Goal: Information Seeking & Learning: Learn about a topic

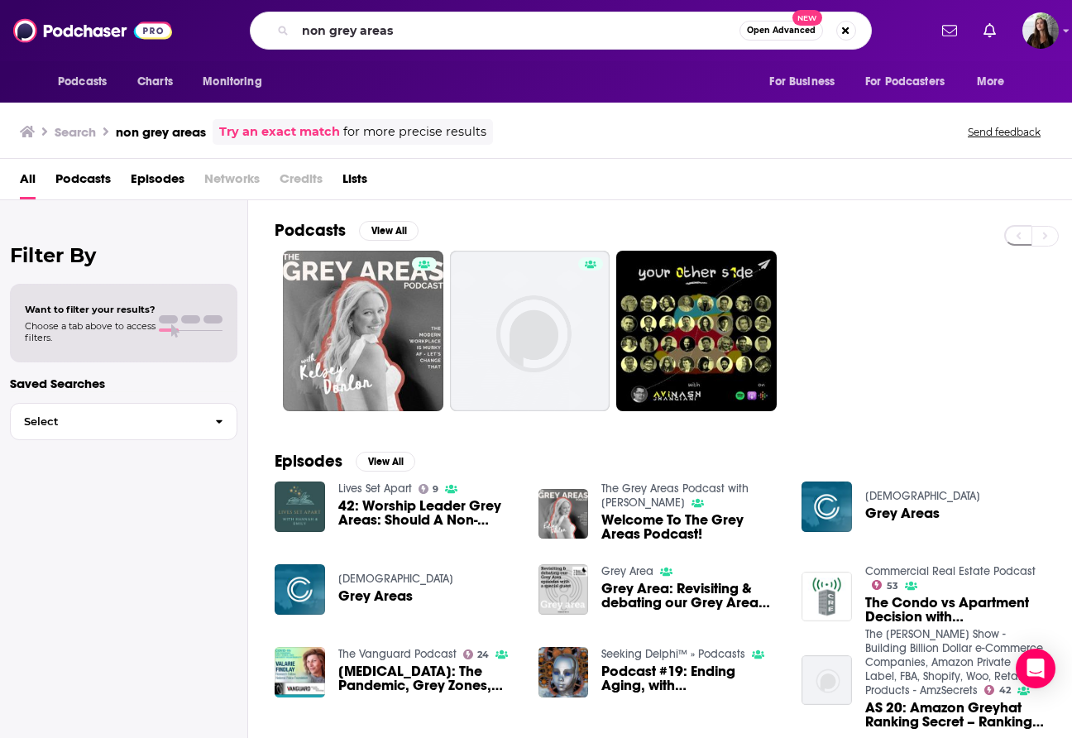
click at [458, 29] on input "non grey areas" at bounding box center [517, 30] width 444 height 26
type input "[PERSON_NAME]"
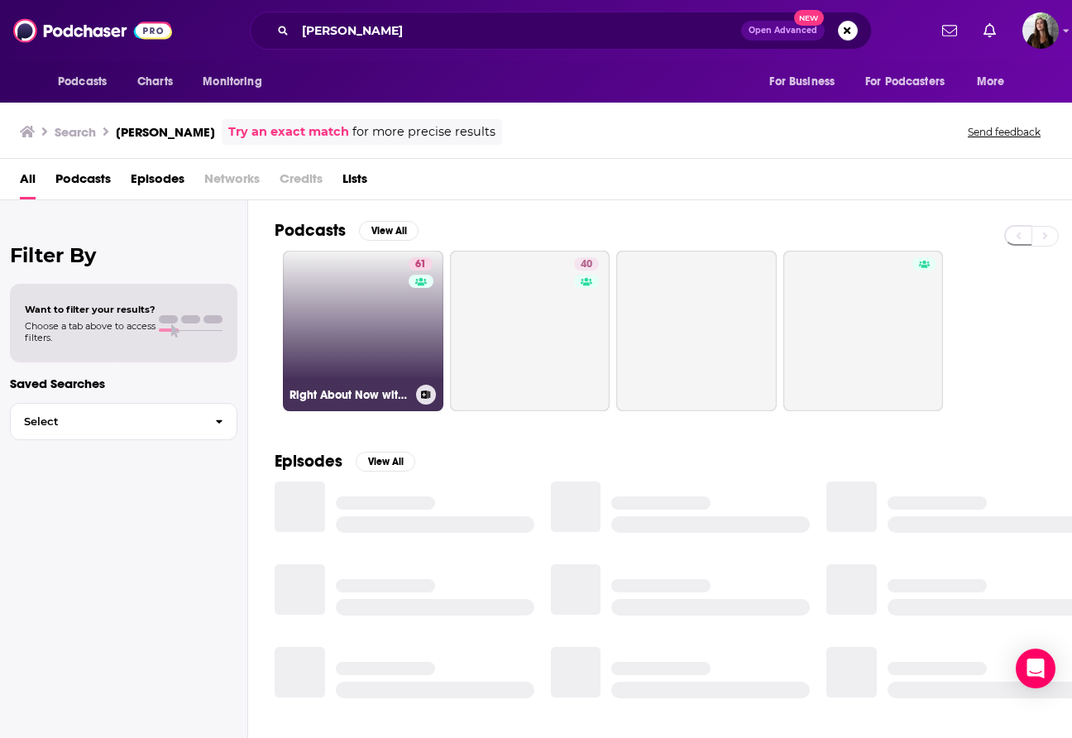
click at [395, 313] on link "61 Right About Now with [PERSON_NAME]" at bounding box center [363, 331] width 160 height 160
